Goal: Transaction & Acquisition: Purchase product/service

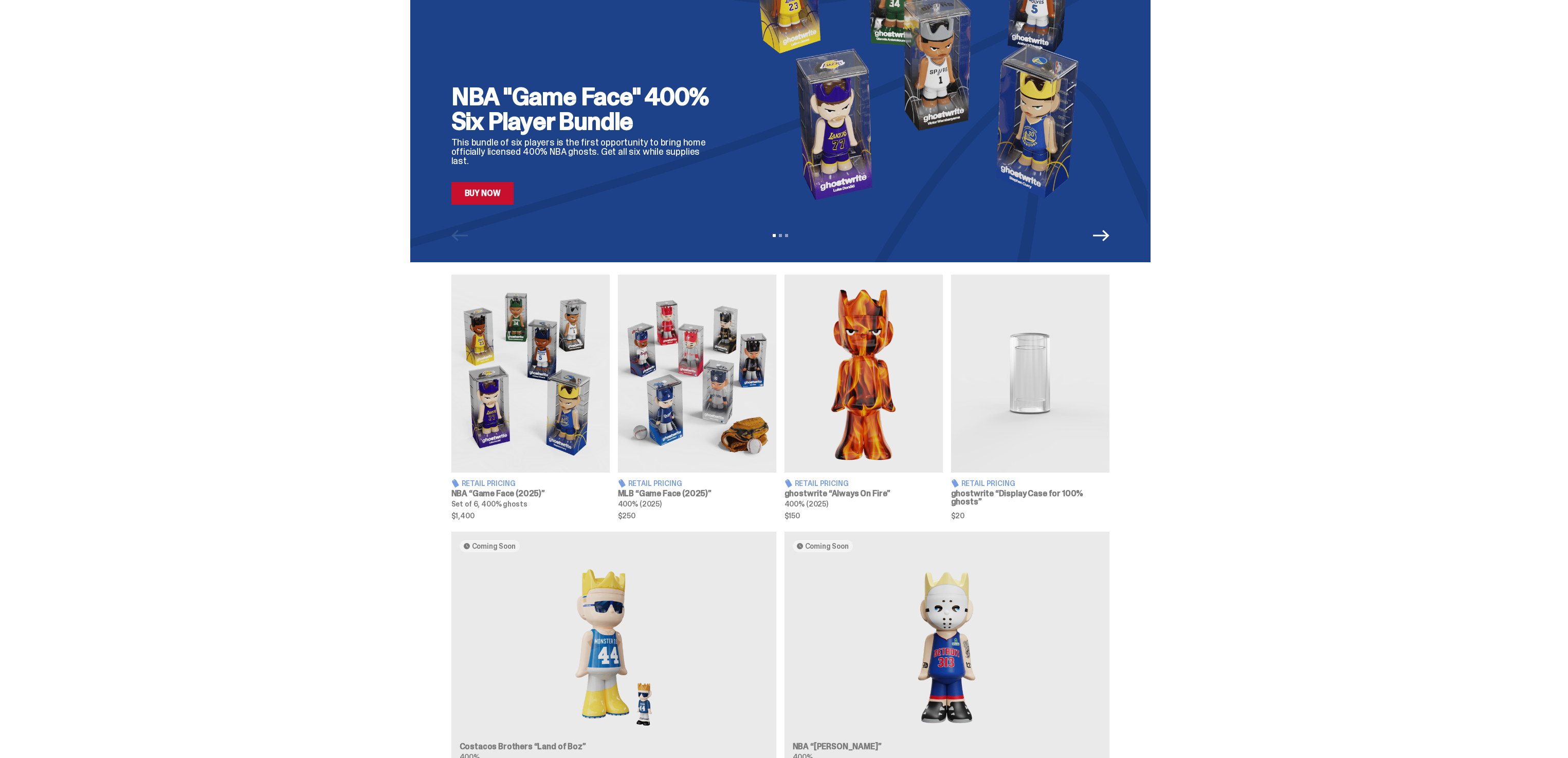
scroll to position [115, 0]
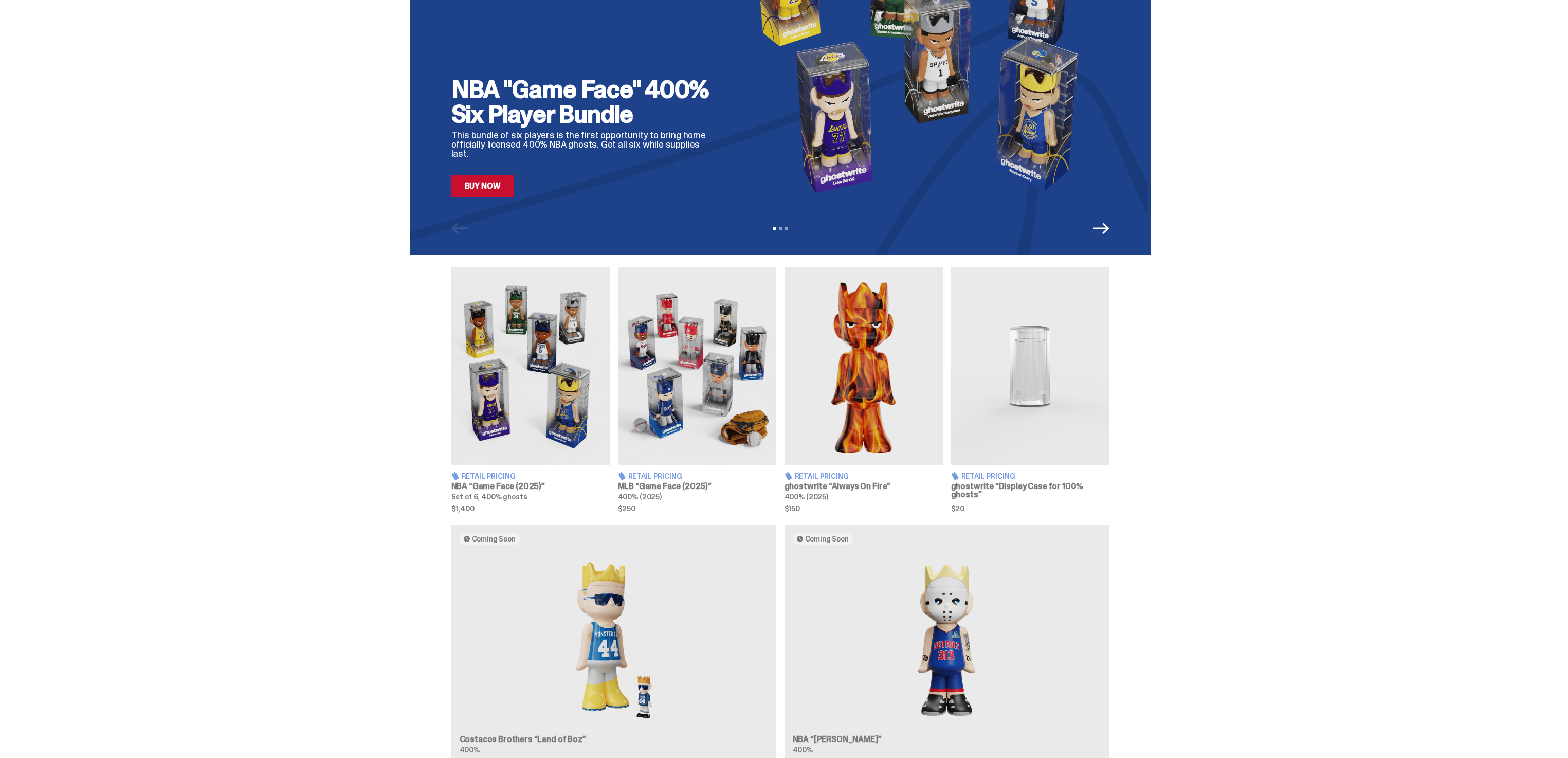
click at [890, 590] on div "Coming Soon Costacos Brothers “Land of Boz” 400% Coming Soon NBA “[PERSON_NAME]…" at bounding box center [781, 647] width 740 height 246
click at [862, 393] on img at bounding box center [863, 367] width 158 height 198
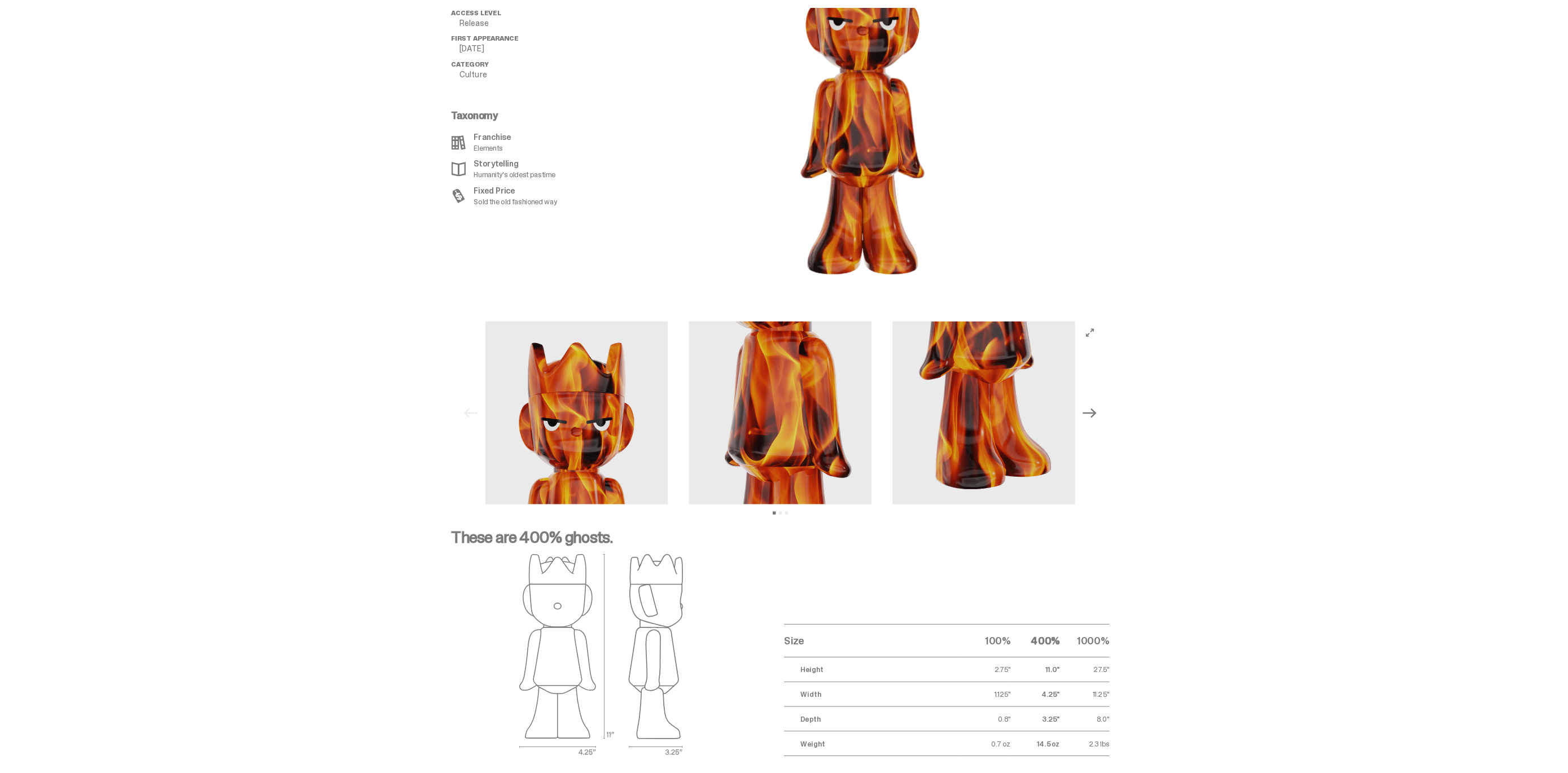
scroll to position [1374, 0]
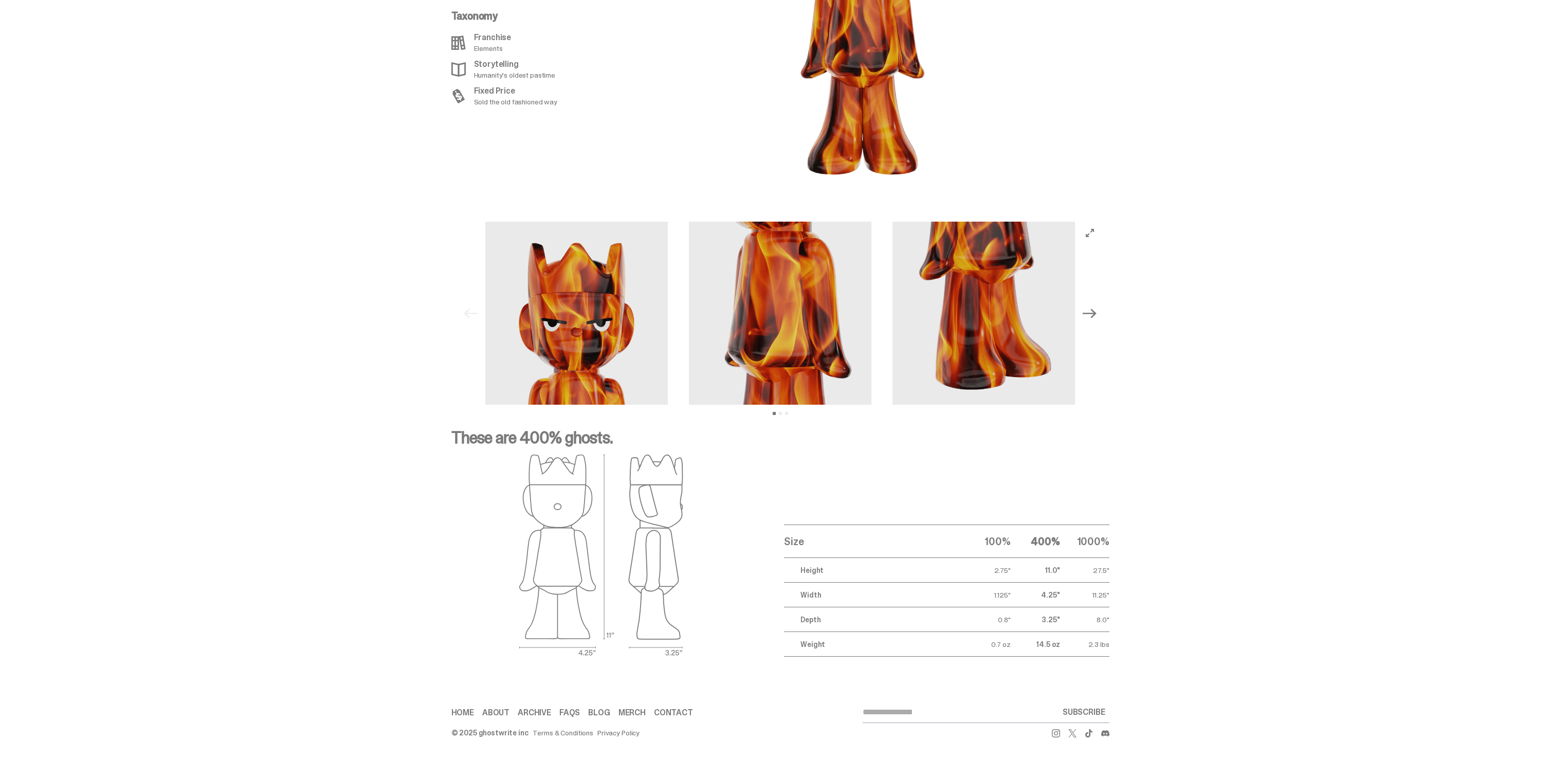
drag, startPoint x: 995, startPoint y: 635, endPoint x: 1011, endPoint y: 644, distance: 18.4
click at [1010, 644] on td "0.7 oz" at bounding box center [986, 644] width 50 height 25
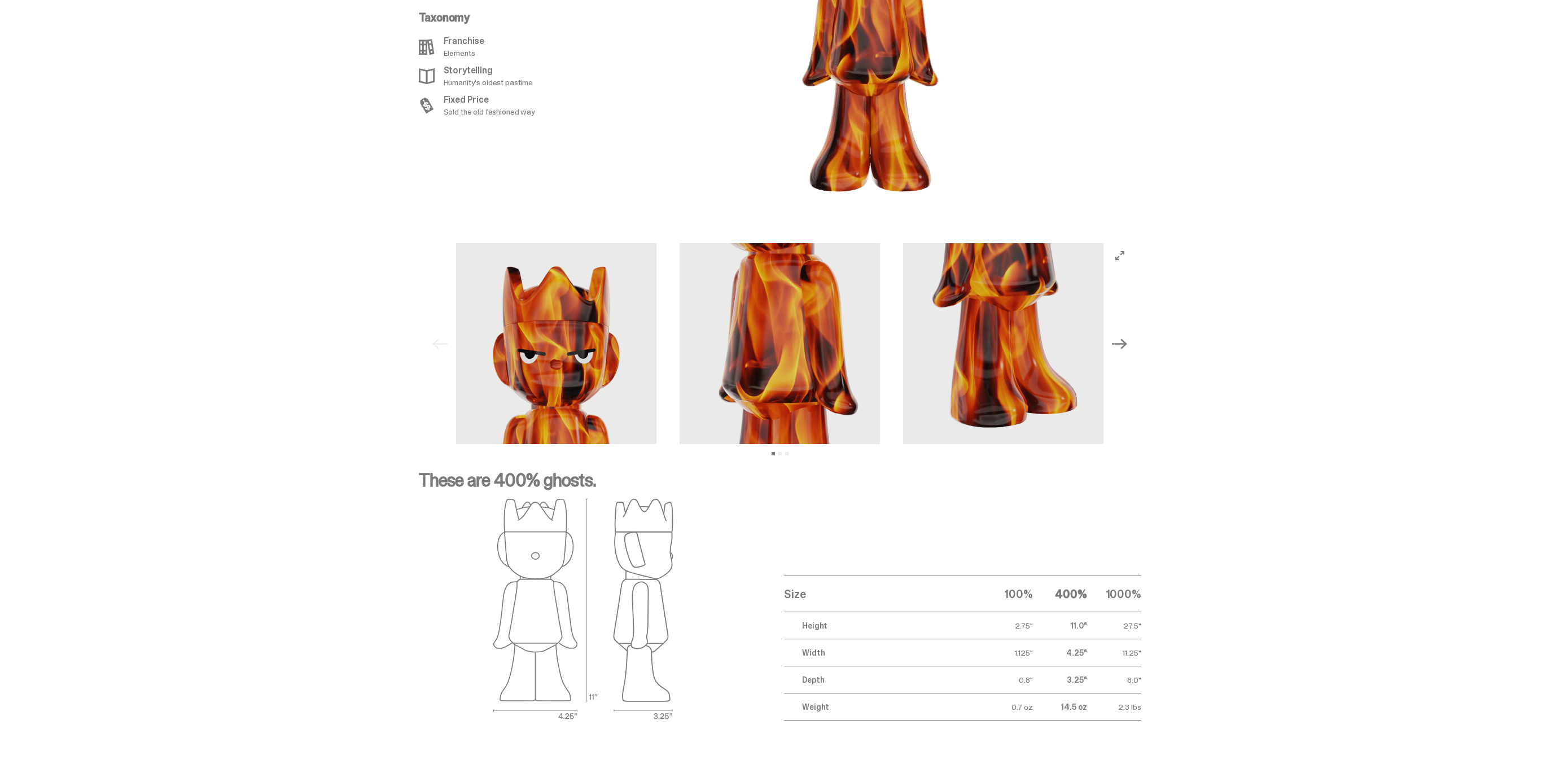
scroll to position [1432, 0]
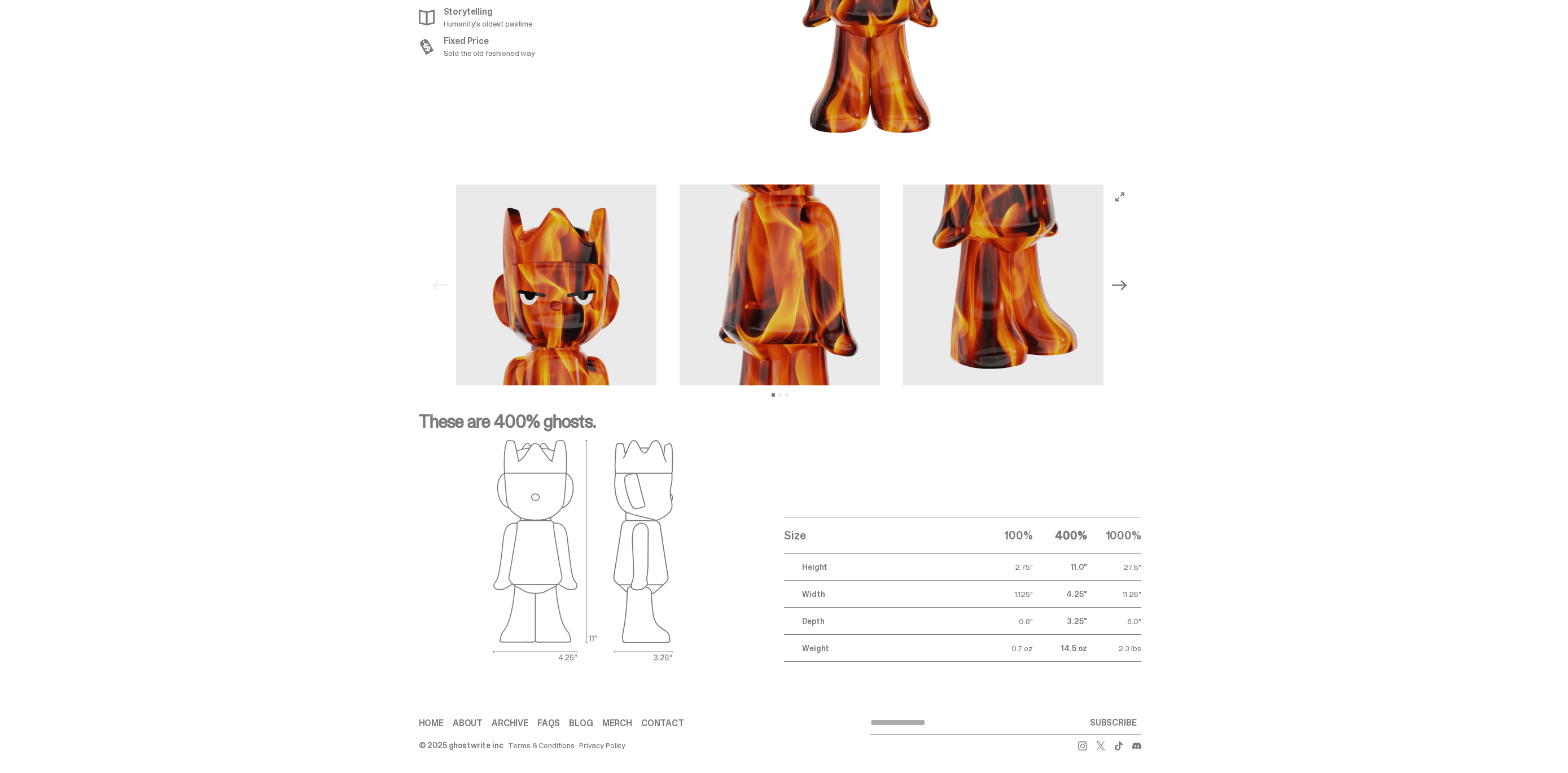
click at [951, 511] on div "Size 100% 400% 1000% Height 2.75" 11.0" 27.5" Width 1.125" 4.25" 11.25" Depth 0…" at bounding box center [952, 551] width 374 height 222
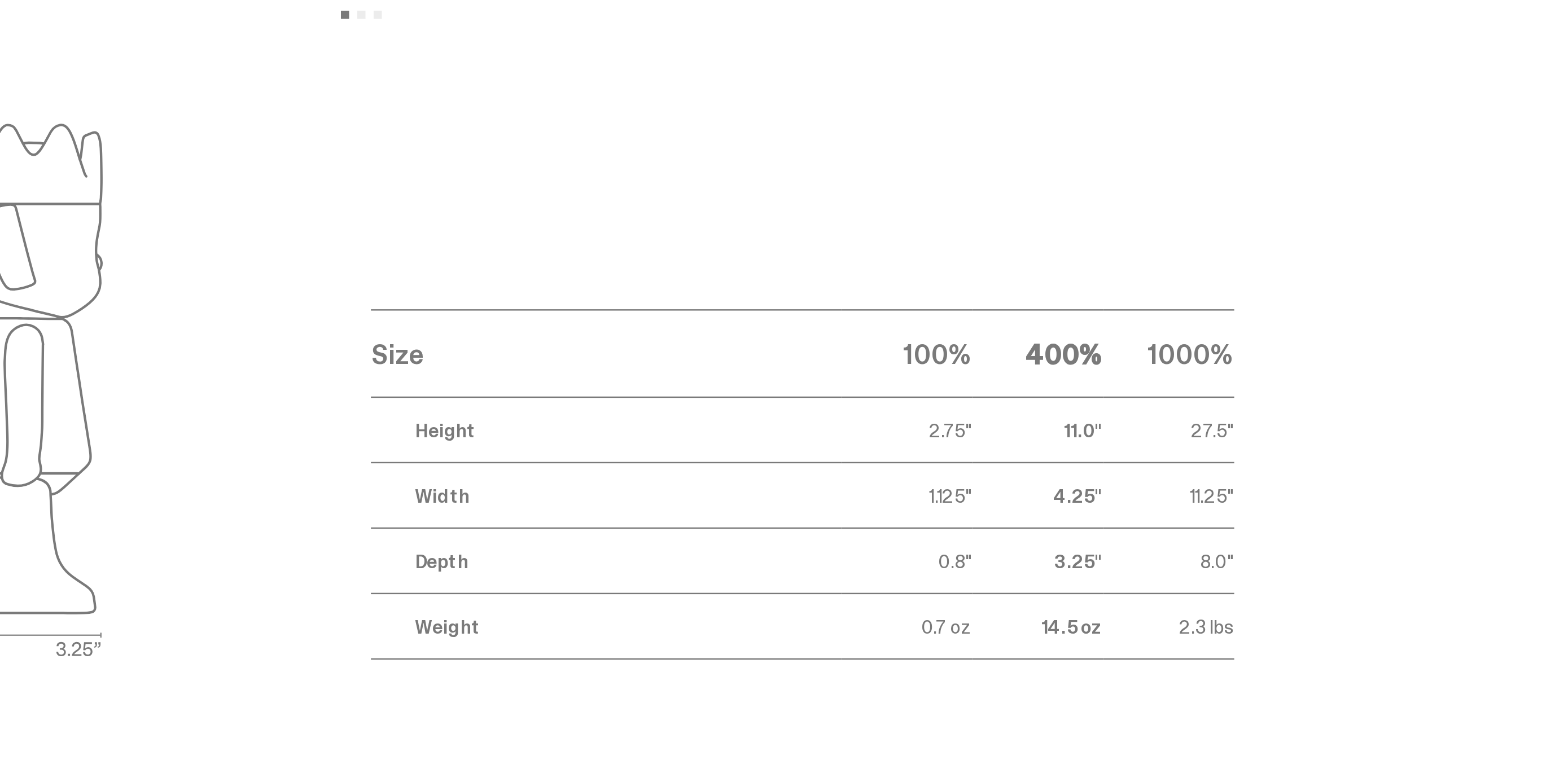
scroll to position [1432, 0]
